Goal: Navigation & Orientation: Find specific page/section

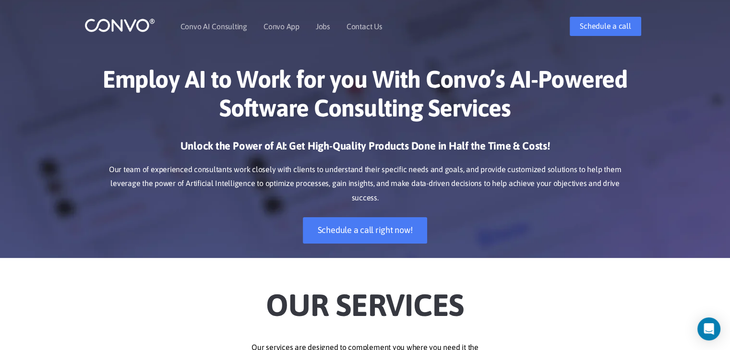
click at [107, 25] on img at bounding box center [119, 25] width 71 height 15
click at [326, 29] on link "Jobs" at bounding box center [323, 27] width 14 height 8
